Goal: Find specific page/section: Find specific page/section

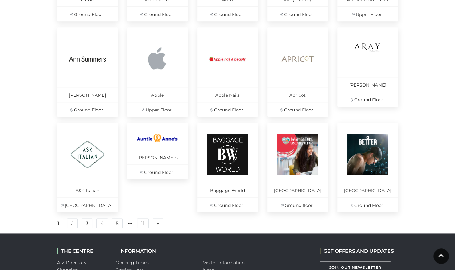
scroll to position [360, 0]
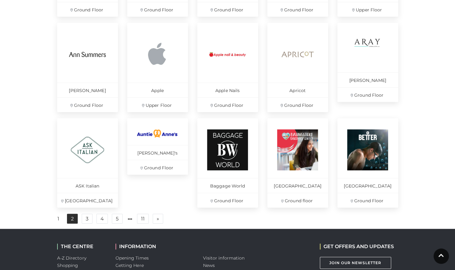
click at [74, 221] on link "2" at bounding box center [72, 218] width 11 height 10
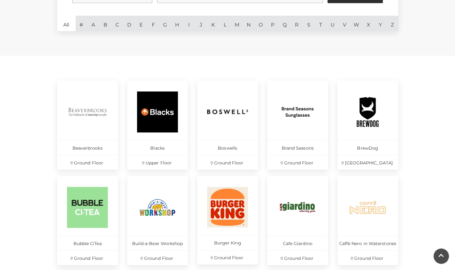
scroll to position [180, 0]
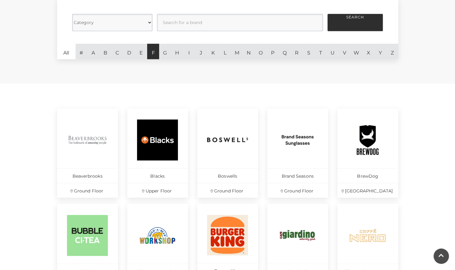
click at [153, 55] on link "F" at bounding box center [153, 51] width 12 height 15
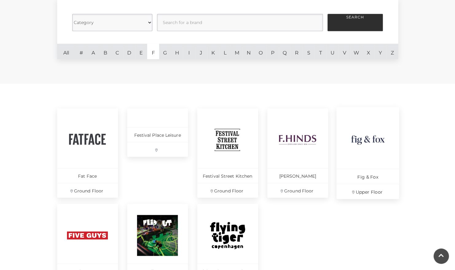
click at [359, 140] on img at bounding box center [368, 139] width 42 height 42
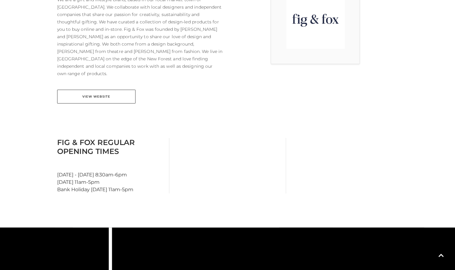
scroll to position [204, 0]
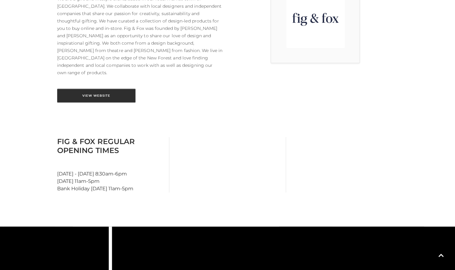
click at [98, 89] on link "View Website" at bounding box center [96, 96] width 78 height 14
